Goal: Information Seeking & Learning: Learn about a topic

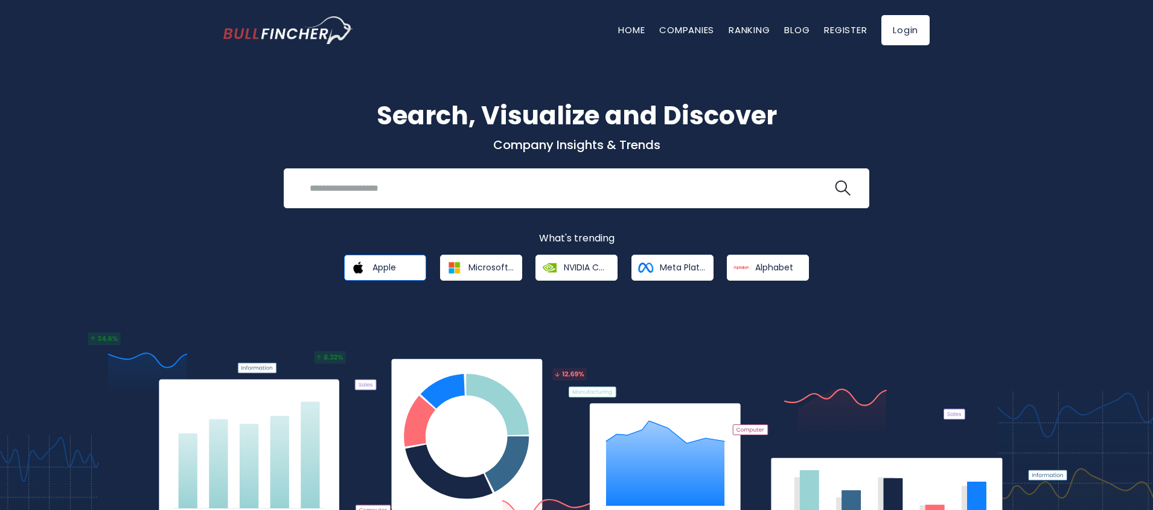
click at [397, 272] on link "Apple" at bounding box center [385, 268] width 82 height 26
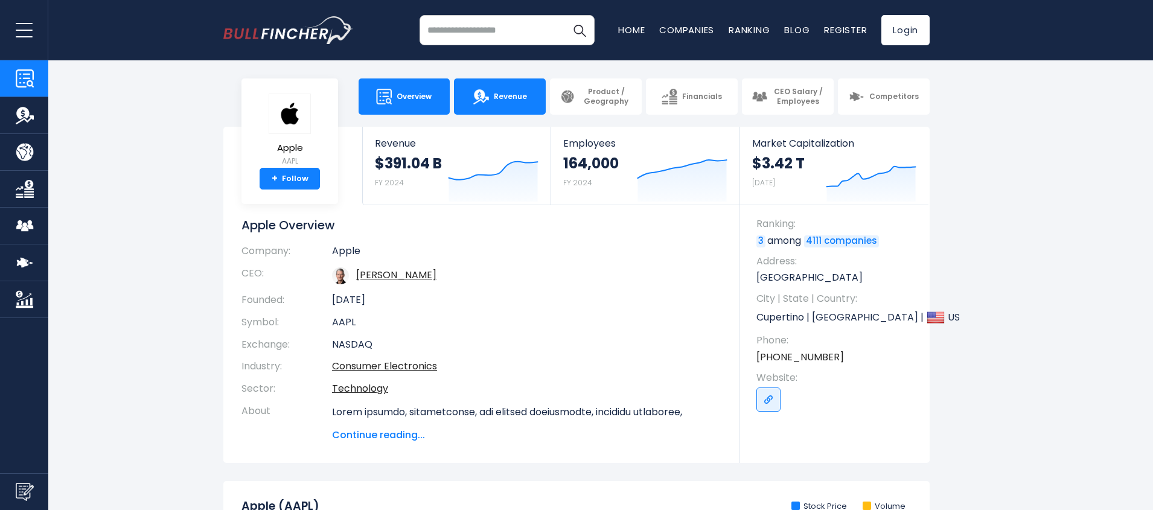
click at [504, 104] on link "Revenue" at bounding box center [500, 96] width 92 height 36
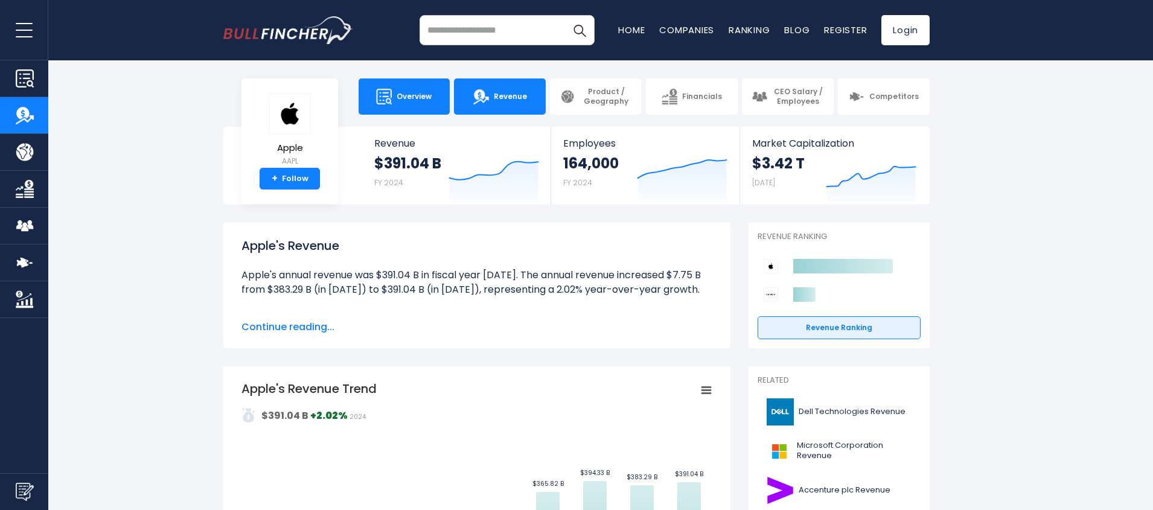
click at [400, 97] on span "Overview" at bounding box center [414, 97] width 35 height 10
